Goal: Find specific page/section

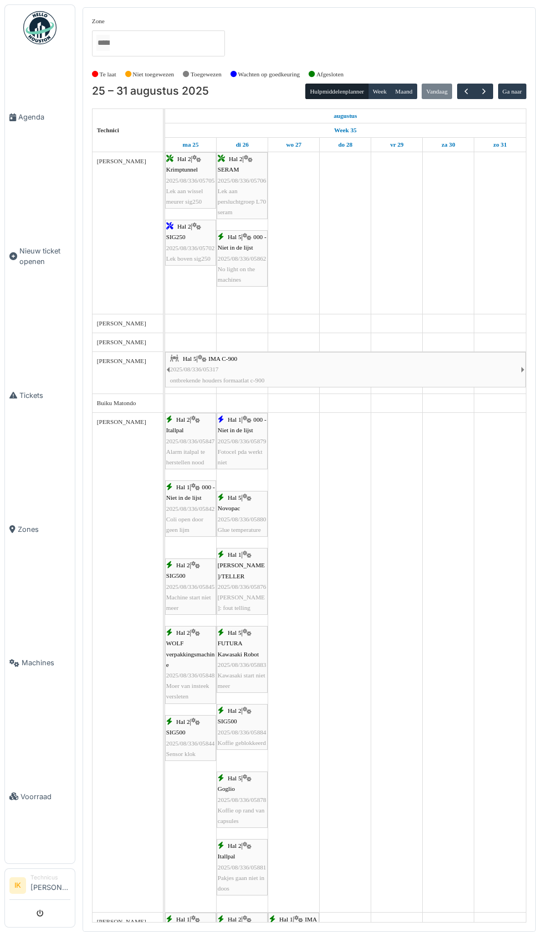
click at [36, 122] on span "Agenda" at bounding box center [44, 117] width 52 height 11
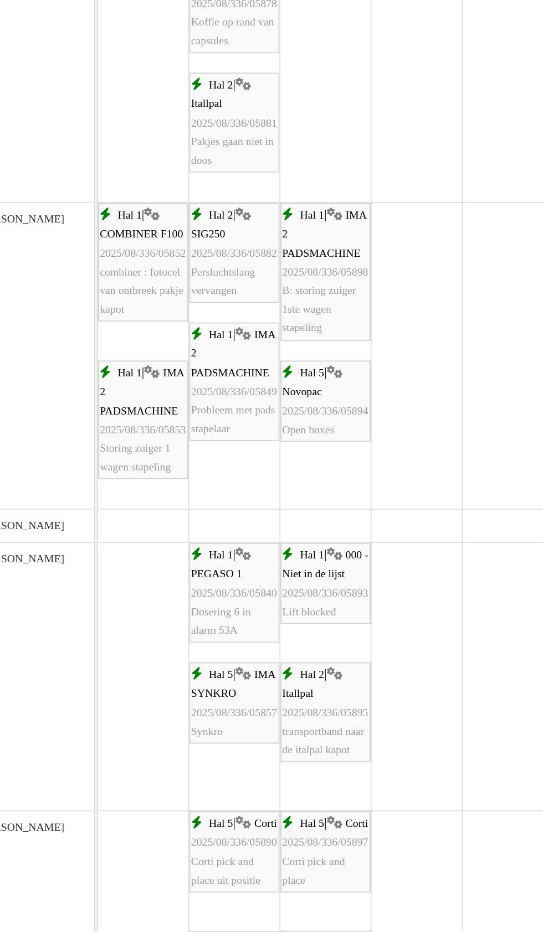
scroll to position [520, 0]
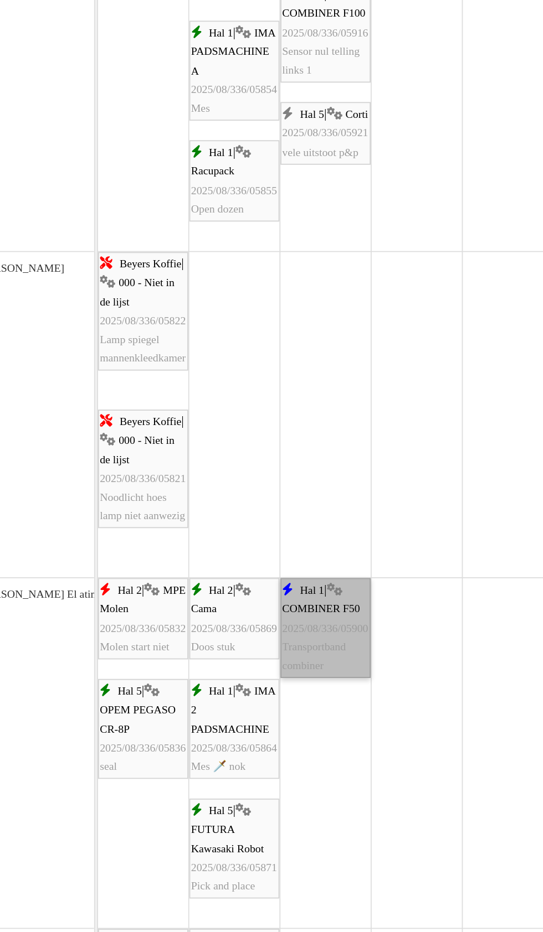
click at [291, 669] on link "Hal 1 | COMBINER F50 2025/08/336/05900 Transportband combiner" at bounding box center [293, 665] width 51 height 56
